Goal: Find specific page/section: Find specific page/section

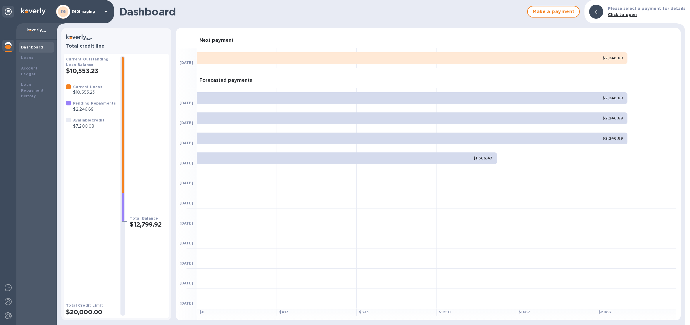
click at [93, 14] on div "3G 360imaging" at bounding box center [82, 12] width 53 height 14
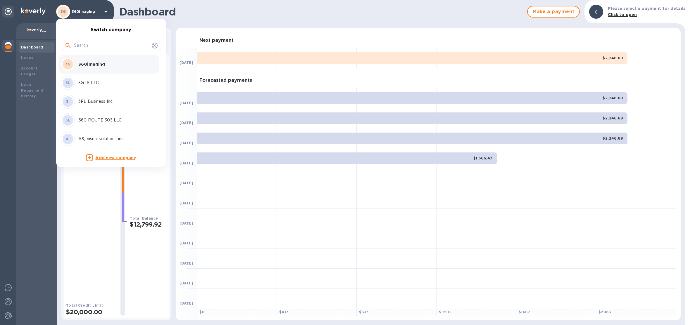
click at [107, 49] on input "text" at bounding box center [111, 45] width 75 height 9
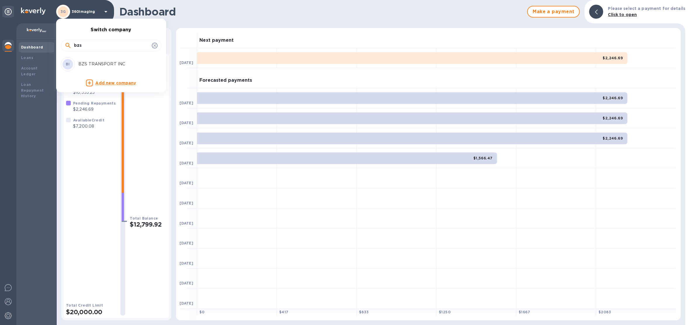
type input "bzs"
click at [113, 65] on p "BZS TRANSPORT INC" at bounding box center [115, 64] width 74 height 6
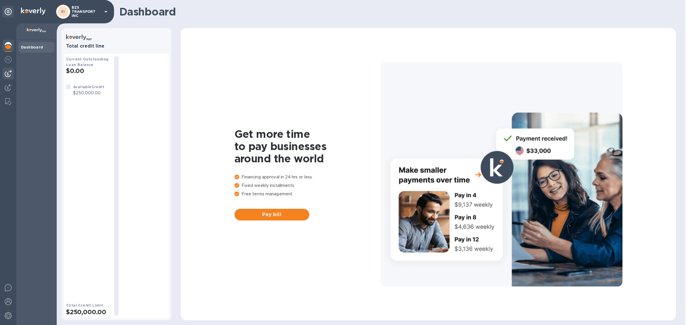
click at [5, 79] on div at bounding box center [8, 74] width 12 height 12
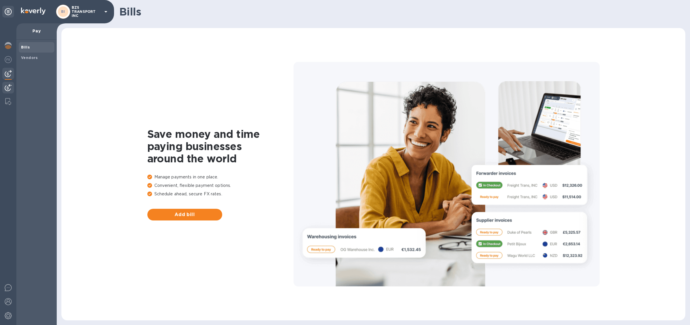
click at [9, 88] on img at bounding box center [8, 87] width 7 height 7
